Goal: Task Accomplishment & Management: Complete application form

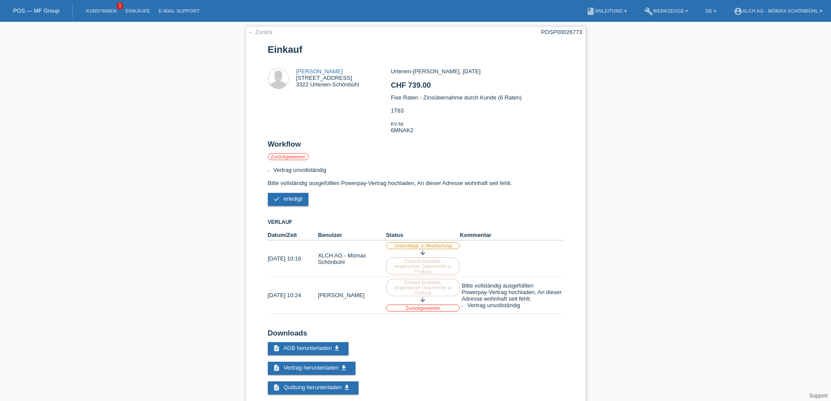
click at [97, 7] on li "Kund*innen 1" at bounding box center [101, 11] width 39 height 22
click at [104, 8] on link "Kund*innen" at bounding box center [101, 10] width 39 height 5
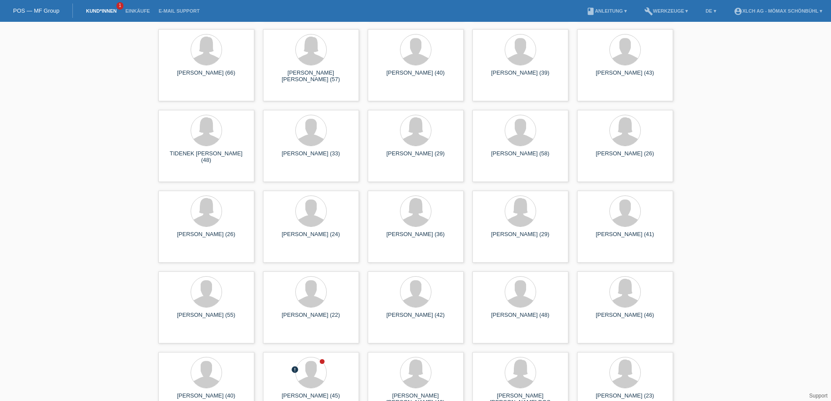
scroll to position [1178, 0]
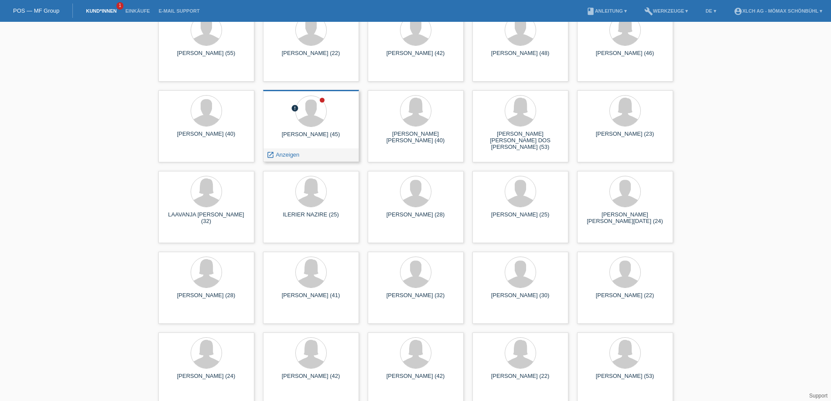
click at [296, 134] on div "DANIEL JAKOB MÜLLER (45)" at bounding box center [311, 138] width 82 height 14
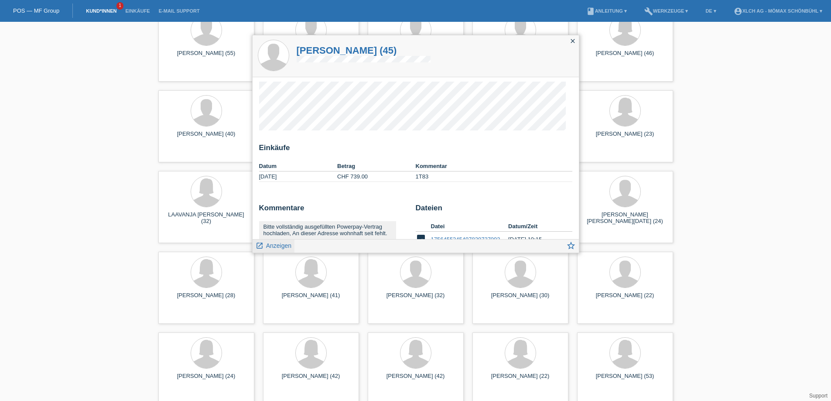
click at [259, 246] on icon "launch" at bounding box center [260, 246] width 8 height 8
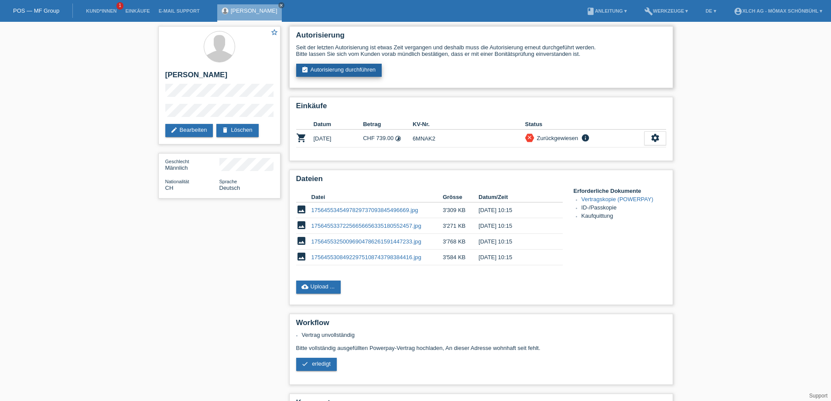
click at [333, 66] on link "assignment_turned_in Autorisierung durchführen" at bounding box center [339, 70] width 86 height 13
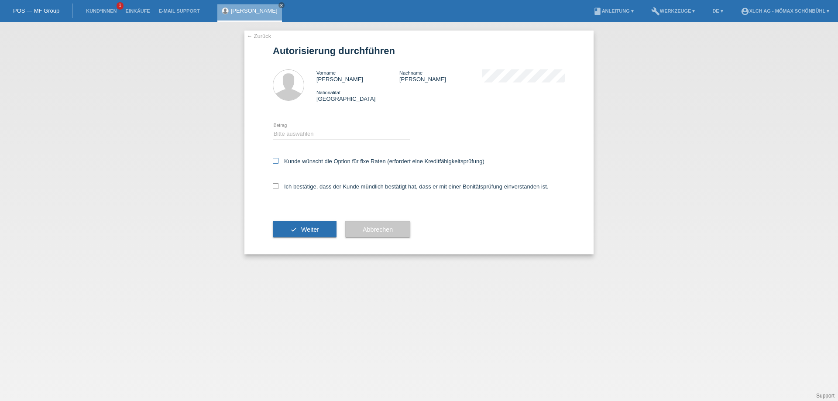
click at [276, 160] on icon at bounding box center [276, 161] width 6 height 6
click at [276, 160] on input "Kunde wünscht die Option für fixe Raten (erfordert eine Kreditfähigkeitsprüfung)" at bounding box center [276, 161] width 6 height 6
checkbox input "true"
click at [277, 185] on icon at bounding box center [276, 186] width 6 height 6
click at [277, 185] on input "Ich bestätige, dass der Kunde mündlich bestätigt hat, dass er mit einer Bonität…" at bounding box center [276, 186] width 6 height 6
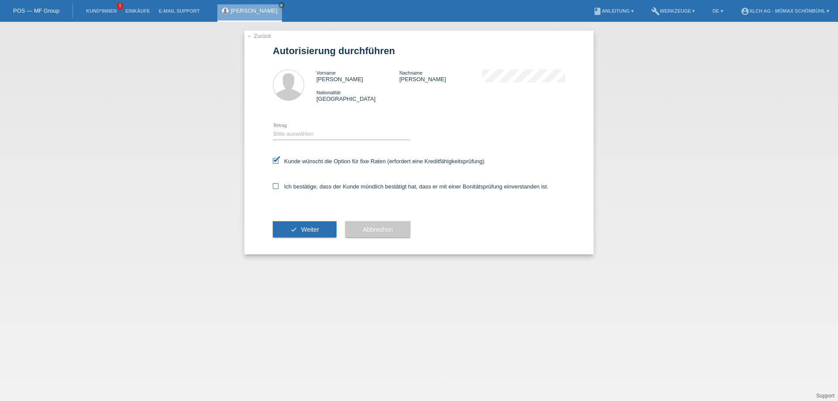
checkbox input "true"
click at [259, 33] on link "← Zurück" at bounding box center [259, 36] width 24 height 7
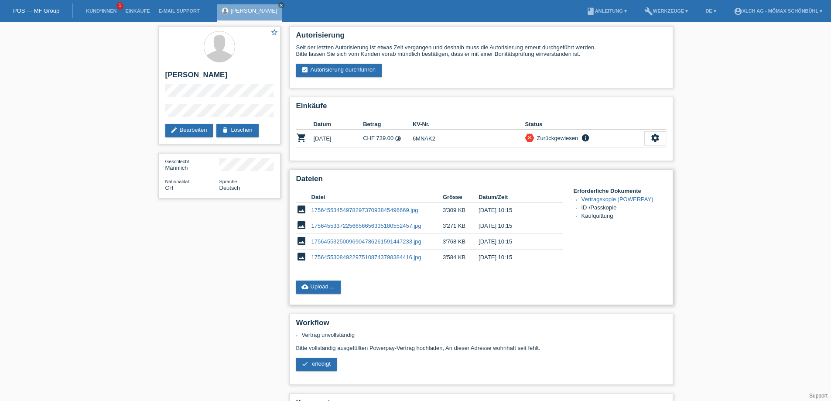
click at [349, 256] on link "17564553084922975108743798384416.jpg" at bounding box center [367, 257] width 110 height 7
click at [338, 224] on link "17564553372256656656335180552457.jpg" at bounding box center [367, 226] width 110 height 7
click at [359, 212] on link "1756455345497829737093845496669.jpg" at bounding box center [365, 210] width 107 height 7
click at [348, 210] on link "1756455345497829737093845496669.jpg" at bounding box center [365, 210] width 107 height 7
click at [320, 209] on link "1756455345497829737093845496669.jpg" at bounding box center [365, 210] width 107 height 7
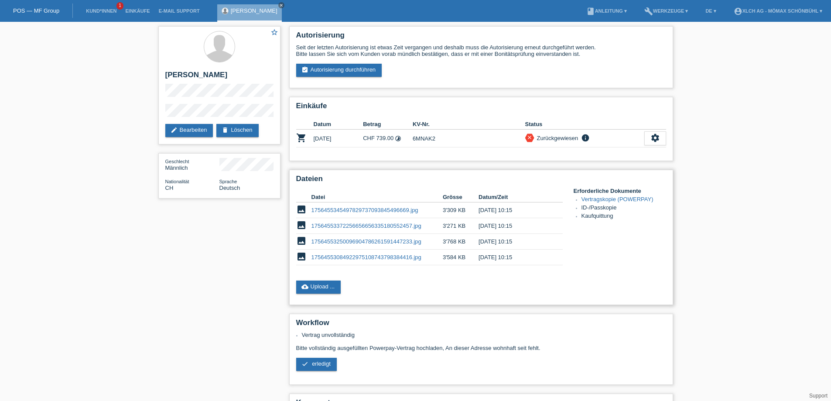
click at [330, 241] on link "17564553250096904786261591447233.jpg" at bounding box center [367, 241] width 110 height 7
click at [319, 71] on link "assignment_turned_in Autorisierung durchführen" at bounding box center [339, 70] width 86 height 13
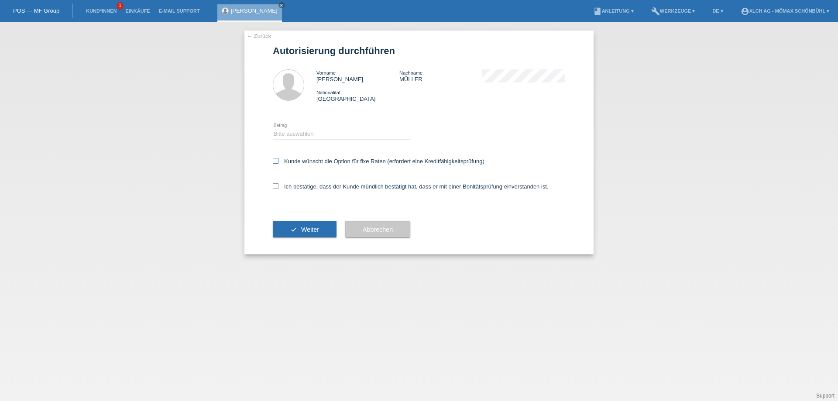
click at [276, 161] on icon at bounding box center [276, 161] width 6 height 6
click at [276, 161] on input "Kunde wünscht die Option für fixe Raten (erfordert eine Kreditfähigkeitsprüfung)" at bounding box center [276, 161] width 6 height 6
checkbox input "true"
click at [278, 185] on icon at bounding box center [276, 186] width 6 height 6
click at [278, 185] on input "Ich bestätige, dass der Kunde mündlich bestätigt hat, dass er mit einer Bonität…" at bounding box center [276, 186] width 6 height 6
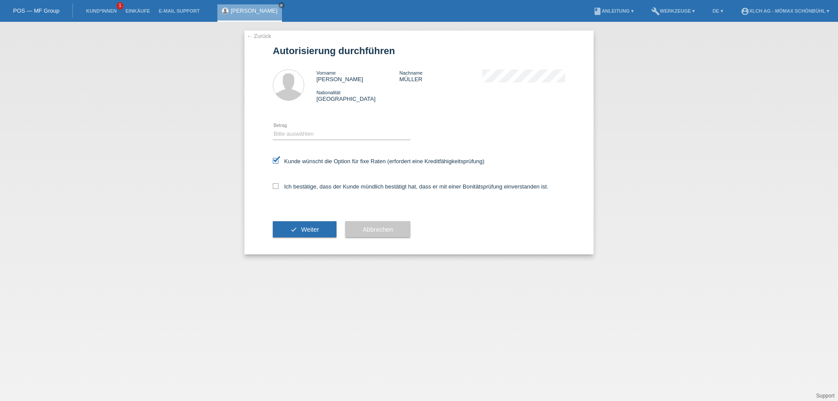
checkbox input "true"
click at [283, 135] on select "Bitte auswählen CHF 1.00 - CHF 499.00 CHF 500.00 - CHF 1'999.00 CHF 2'000.00 - …" at bounding box center [341, 134] width 137 height 10
select select "2"
click at [273, 129] on select "Bitte auswählen CHF 1.00 - CHF 499.00 CHF 500.00 - CHF 1'999.00 CHF 2'000.00 - …" at bounding box center [341, 134] width 137 height 10
click at [301, 230] on span "Weiter" at bounding box center [310, 229] width 18 height 7
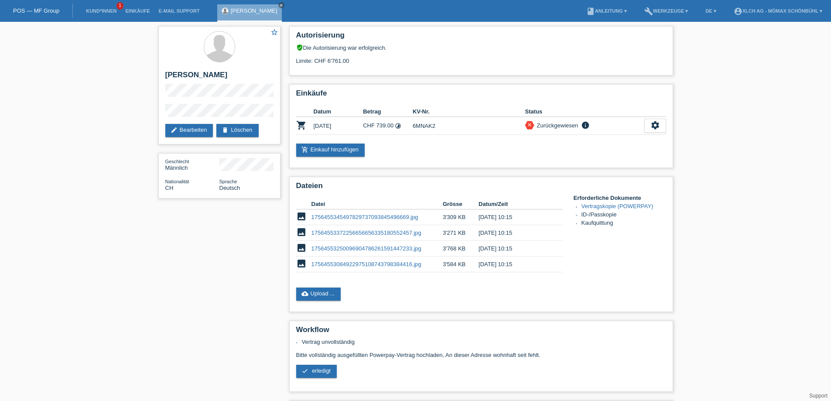
click at [316, 292] on link "cloud_upload Upload ..." at bounding box center [318, 294] width 45 height 13
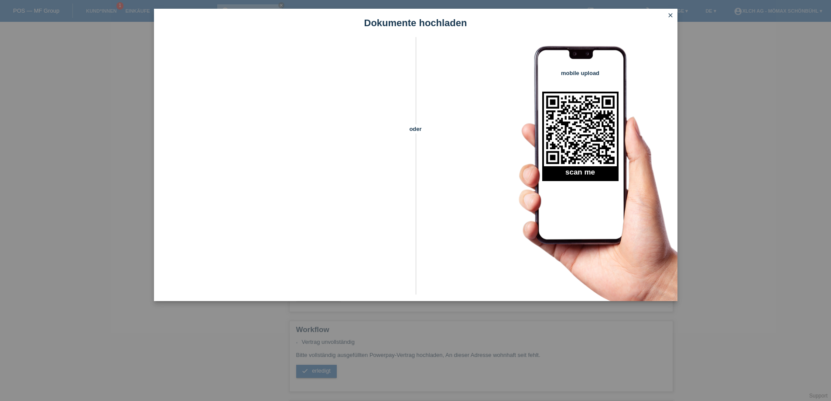
click at [669, 16] on icon "close" at bounding box center [670, 15] width 7 height 7
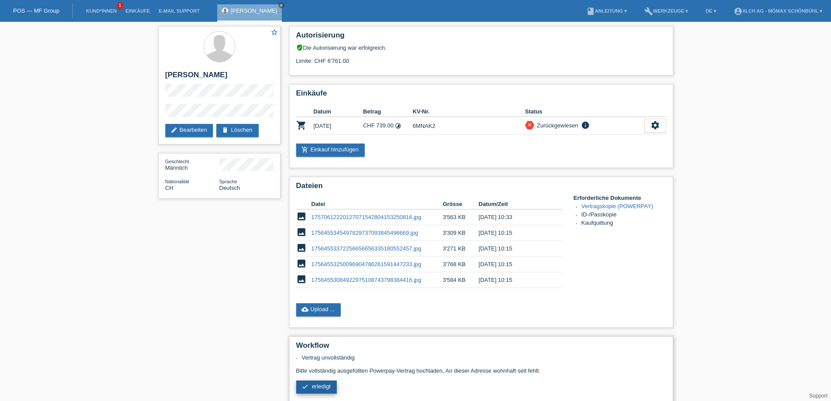
click at [318, 387] on span "erledigt" at bounding box center [321, 386] width 19 height 7
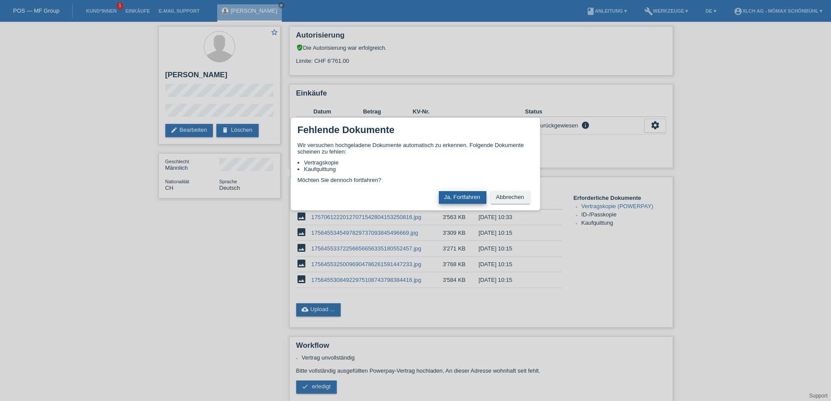
click at [459, 196] on button "Ja, Fortfahren" at bounding box center [463, 197] width 48 height 13
